Goal: Task Accomplishment & Management: Manage account settings

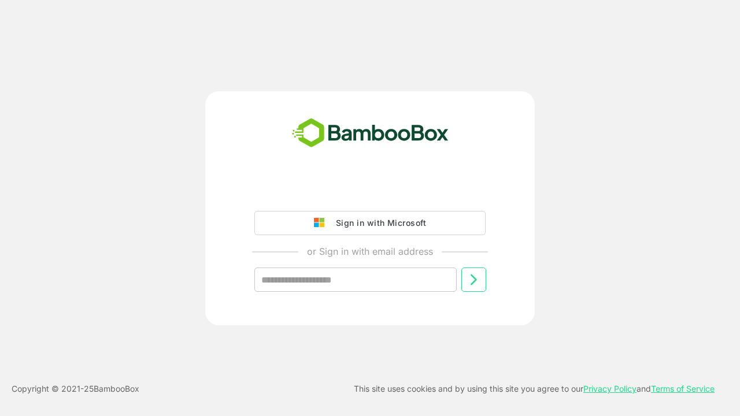
type input "**********"
click at [474, 280] on icon at bounding box center [474, 280] width 14 height 14
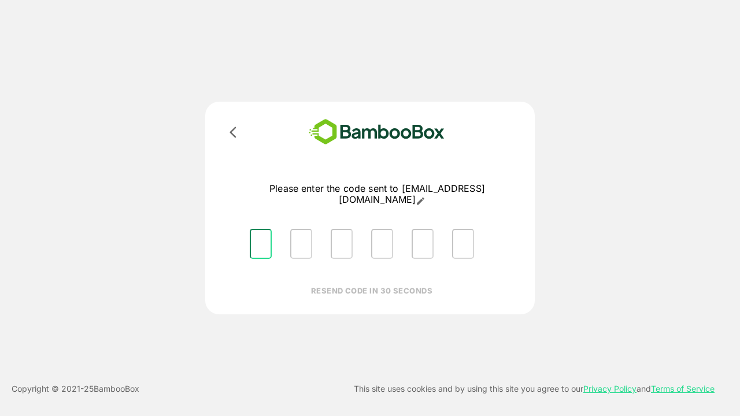
type input "*"
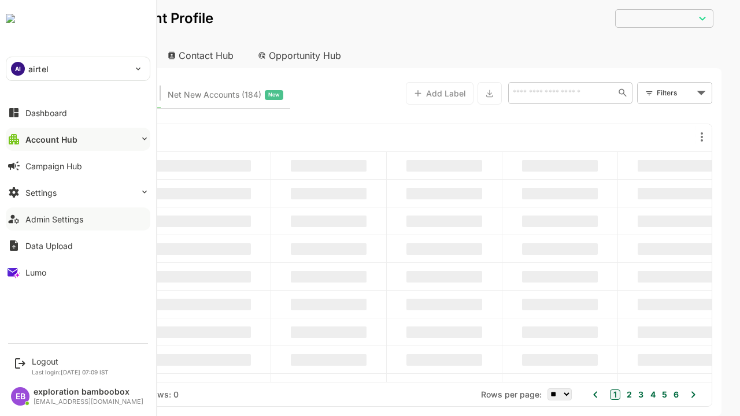
type input "**********"
